Goal: Navigation & Orientation: Find specific page/section

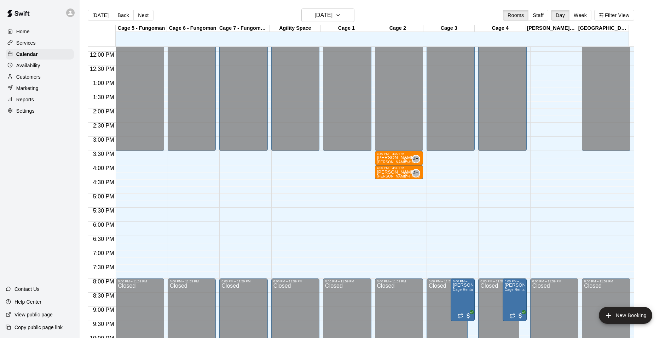
scroll to position [324, 0]
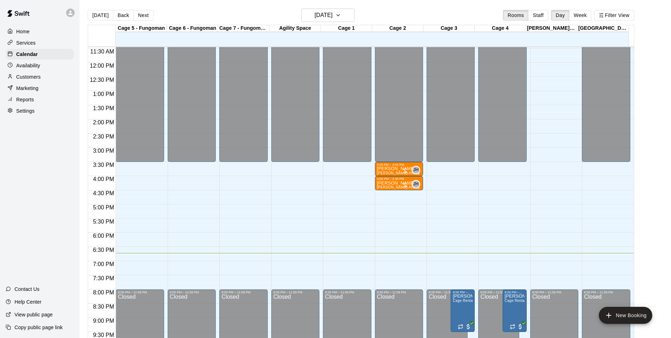
click at [13, 140] on div "Home Services Calendar Availability Customers Marketing Reports Settings Contac…" at bounding box center [40, 169] width 80 height 338
click at [391, 172] on div "[PERSON_NAME] [PERSON_NAME]-Hitting (30 min)" at bounding box center [399, 335] width 44 height 338
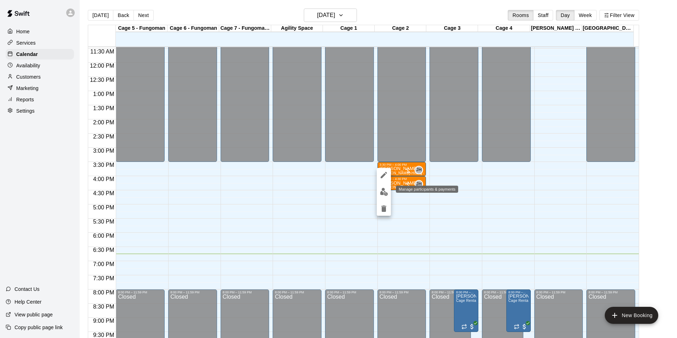
click at [389, 189] on button "edit" at bounding box center [383, 192] width 14 height 14
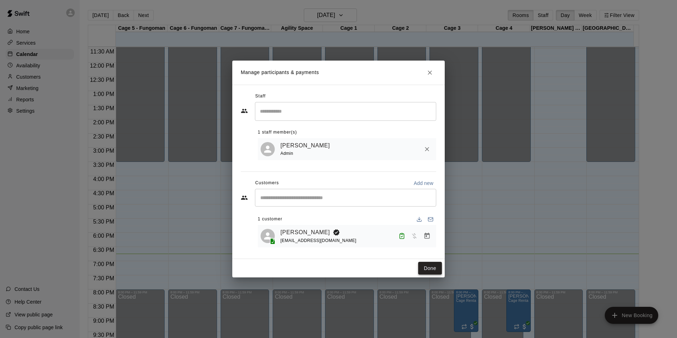
click at [422, 263] on button "Done" at bounding box center [430, 267] width 24 height 13
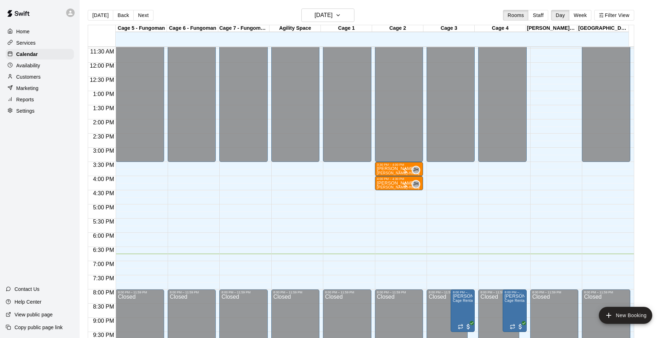
click at [128, 15] on button "Back" at bounding box center [123, 15] width 21 height 11
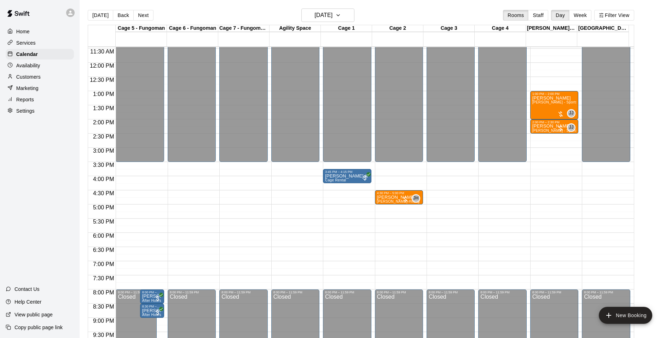
click at [242, 9] on div "[DATE] Back [DATE][DATE] Rooms Staff Day Week Filter View" at bounding box center [361, 16] width 547 height 16
click at [142, 12] on button "Next" at bounding box center [143, 15] width 20 height 11
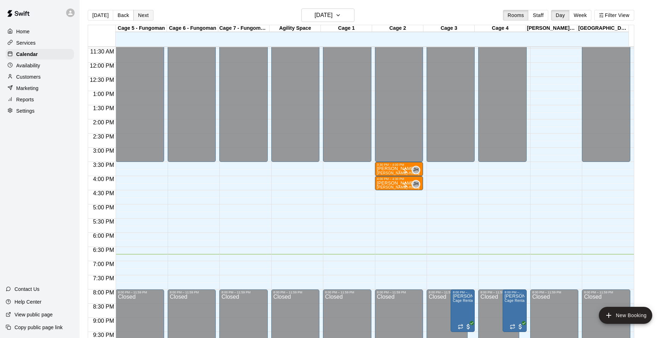
click at [143, 14] on button "Next" at bounding box center [143, 15] width 20 height 11
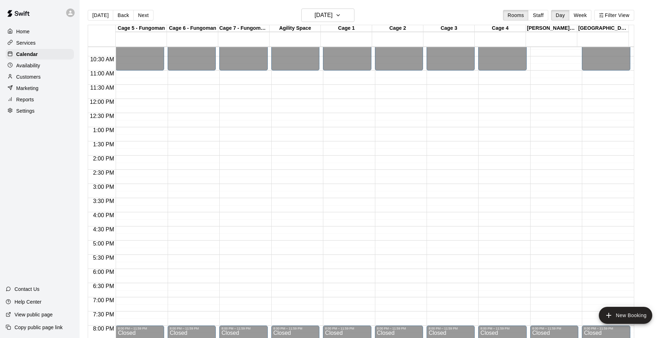
scroll to position [289, 0]
click at [141, 14] on button "Next" at bounding box center [143, 15] width 20 height 11
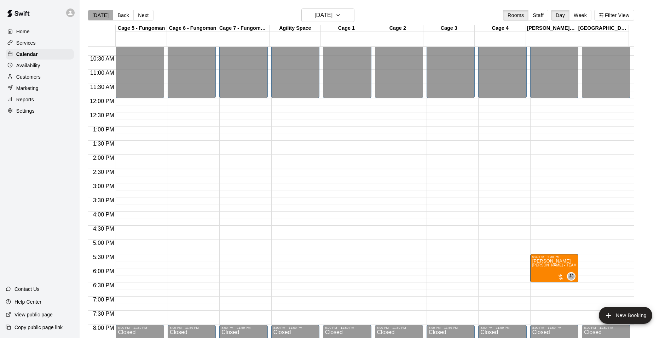
click at [102, 15] on button "[DATE]" at bounding box center [100, 15] width 25 height 11
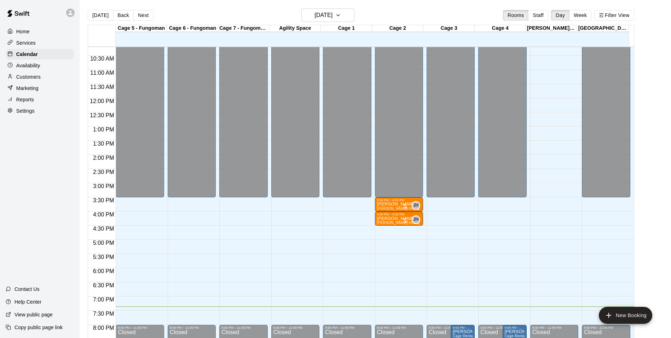
click at [88, 10] on button "[DATE]" at bounding box center [100, 15] width 25 height 11
click at [448, 10] on div "[DATE] Back [DATE][DATE] Rooms Staff Day Week Filter View" at bounding box center [361, 16] width 547 height 16
click at [55, 80] on div "Customers" at bounding box center [40, 76] width 68 height 11
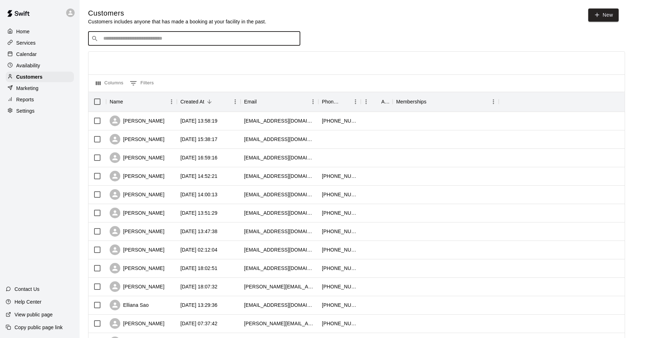
click at [113, 42] on input "Search customers by name or email" at bounding box center [199, 38] width 196 height 7
type input "****"
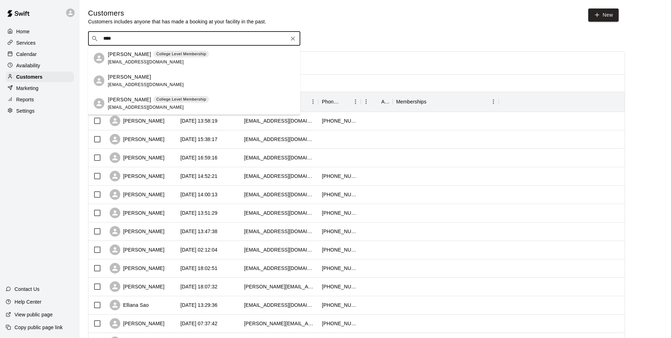
click at [293, 39] on icon "Clear" at bounding box center [292, 38] width 7 height 7
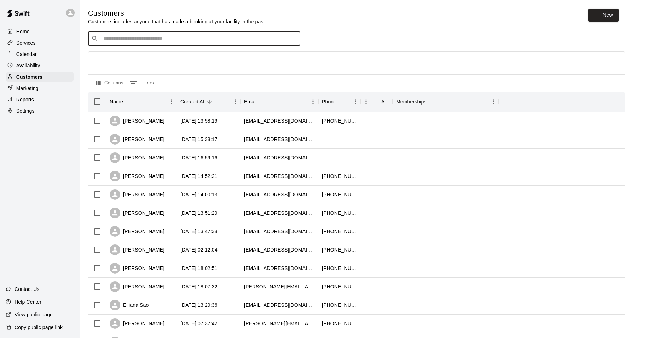
click at [59, 51] on div "Calendar" at bounding box center [40, 54] width 68 height 11
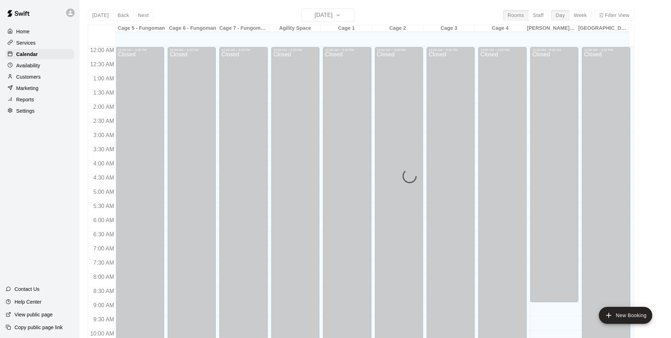
scroll to position [359, 0]
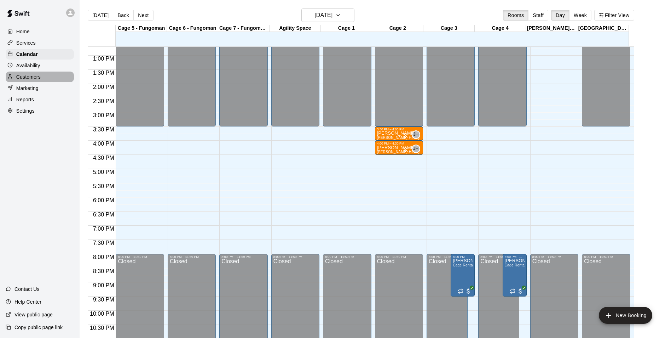
click at [54, 78] on div "Customers" at bounding box center [40, 76] width 68 height 11
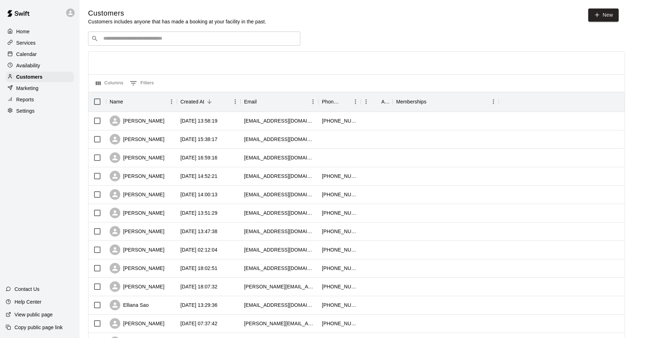
click at [196, 33] on div "Customers Customers includes anyone that has made a booking at your facility in…" at bounding box center [375, 299] width 575 height 582
drag, startPoint x: 196, startPoint y: 33, endPoint x: 196, endPoint y: 37, distance: 3.9
click at [196, 37] on input "Search customers by name or email" at bounding box center [199, 38] width 196 height 7
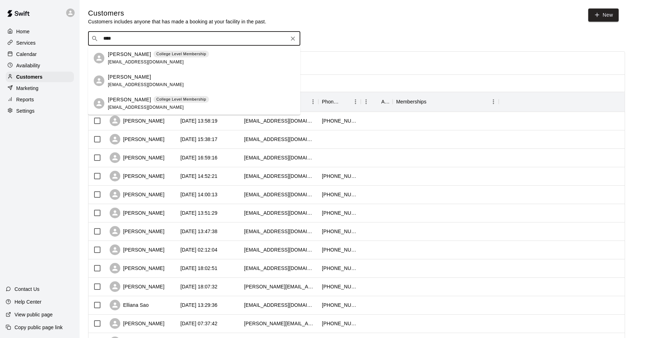
type input "****"
click at [43, 59] on div "Calendar" at bounding box center [40, 54] width 68 height 11
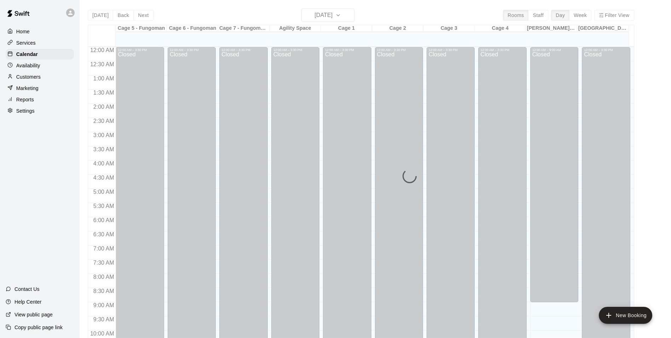
scroll to position [359, 0]
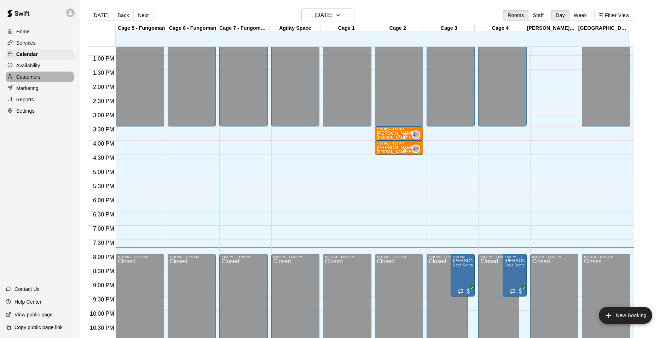
click at [34, 75] on p "Customers" at bounding box center [28, 76] width 24 height 7
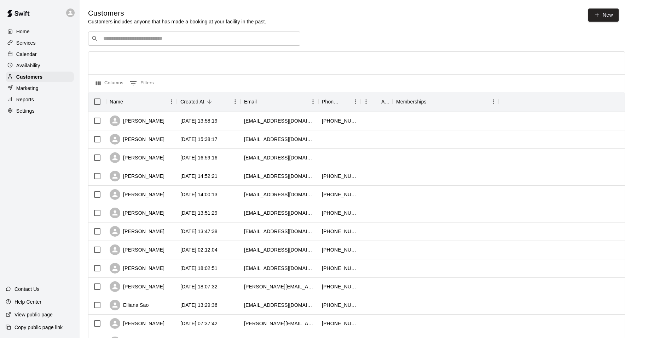
drag, startPoint x: 164, startPoint y: 40, endPoint x: 170, endPoint y: 44, distance: 7.5
click at [165, 40] on input "Search customers by name or email" at bounding box center [199, 38] width 196 height 7
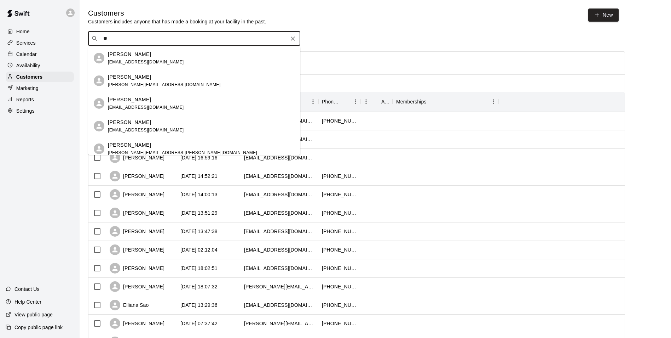
type input "*"
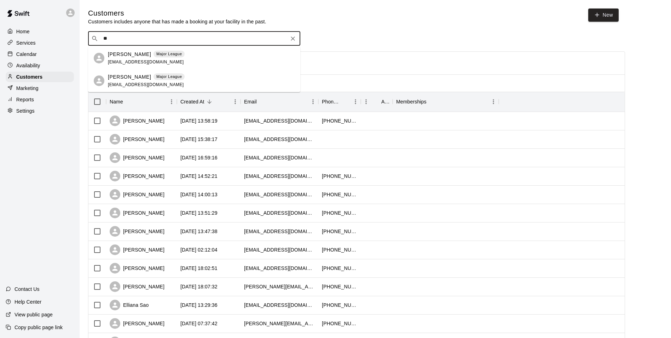
type input "***"
click at [295, 41] on icon "Clear" at bounding box center [292, 38] width 7 height 7
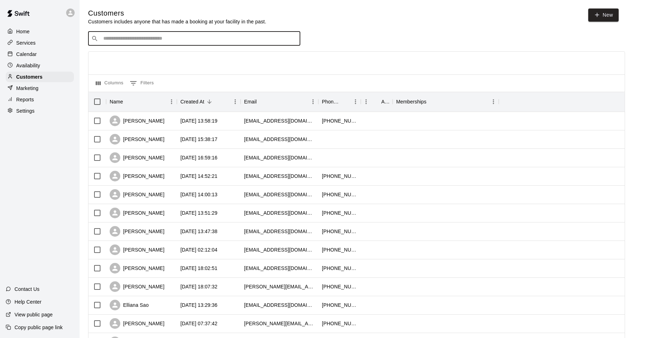
click at [44, 54] on div "Calendar" at bounding box center [40, 54] width 68 height 11
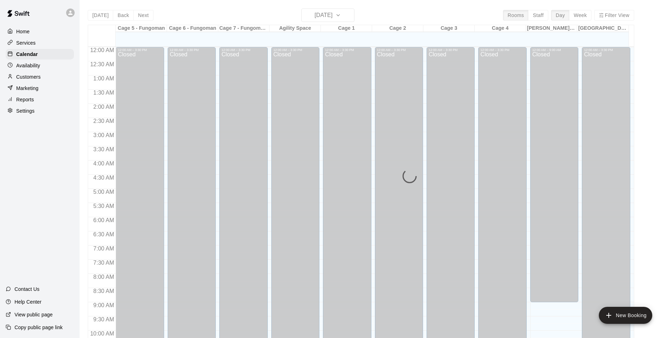
scroll to position [359, 0]
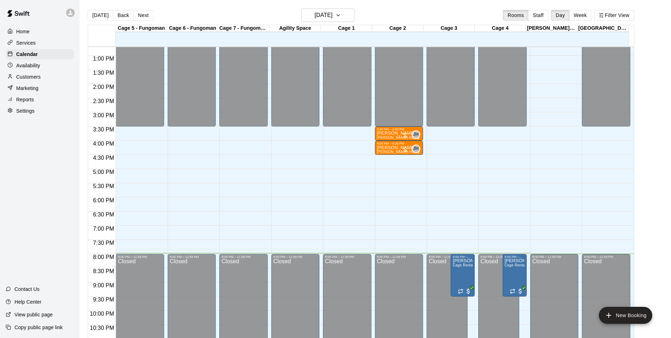
click at [184, 6] on main "[DATE] Back [DATE][DATE] Rooms Staff Day Week Filter View Cage 5 - Fungoman 10 …" at bounding box center [376, 174] width 592 height 349
